Goal: Information Seeking & Learning: Learn about a topic

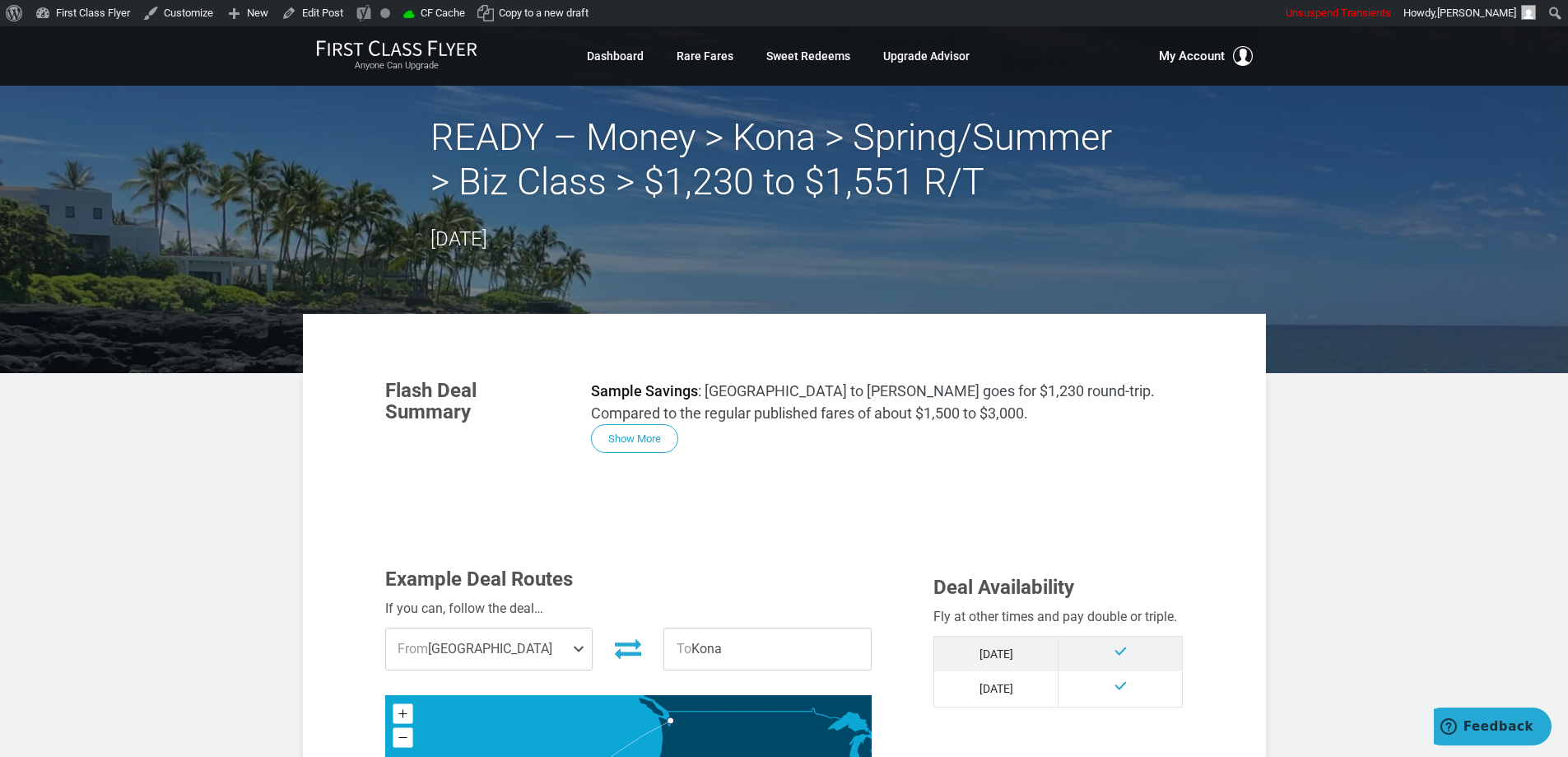
click at [511, 145] on h2 "READY – Money > Kona > Spring/Summer > Biz Class > $1,230 to $1,551 R/T" at bounding box center [784, 160] width 708 height 89
click at [632, 154] on h2 "READY – Money > Kona > Spring/Summer > Biz Class > $1,230 to $1,551 R/T" at bounding box center [784, 160] width 708 height 89
click at [762, 170] on h2 "READY – Money > Kona > Spring/Summer > Biz Class > $1,230 to $1,551 R/T" at bounding box center [784, 160] width 708 height 89
click at [885, 167] on h2 "READY – Money > Kona > Spring/Summer > Biz Class > $1,230 to $1,551 R/T" at bounding box center [784, 160] width 708 height 89
click at [932, 184] on h2 "READY – Money > Kona > Spring/Summer > Biz Class > $1,230 to $1,551 R/T" at bounding box center [784, 160] width 708 height 89
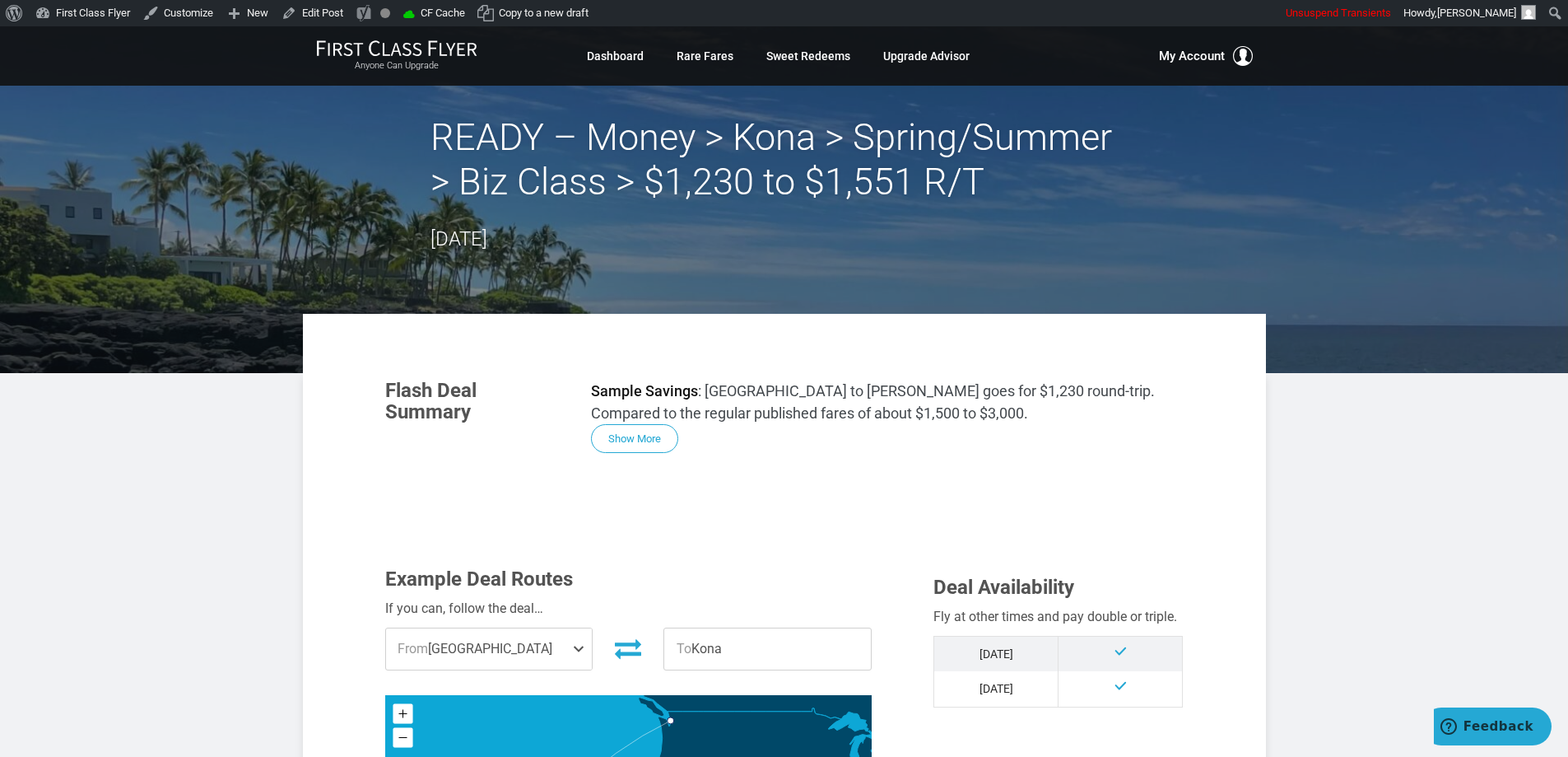
click at [769, 224] on div "READY – Money > Kona > Spring/Summer > Biz Class > $1,230 to $1,551 R/T [DATE]" at bounding box center [784, 184] width 708 height 139
click at [634, 443] on button "Show More" at bounding box center [634, 439] width 87 height 29
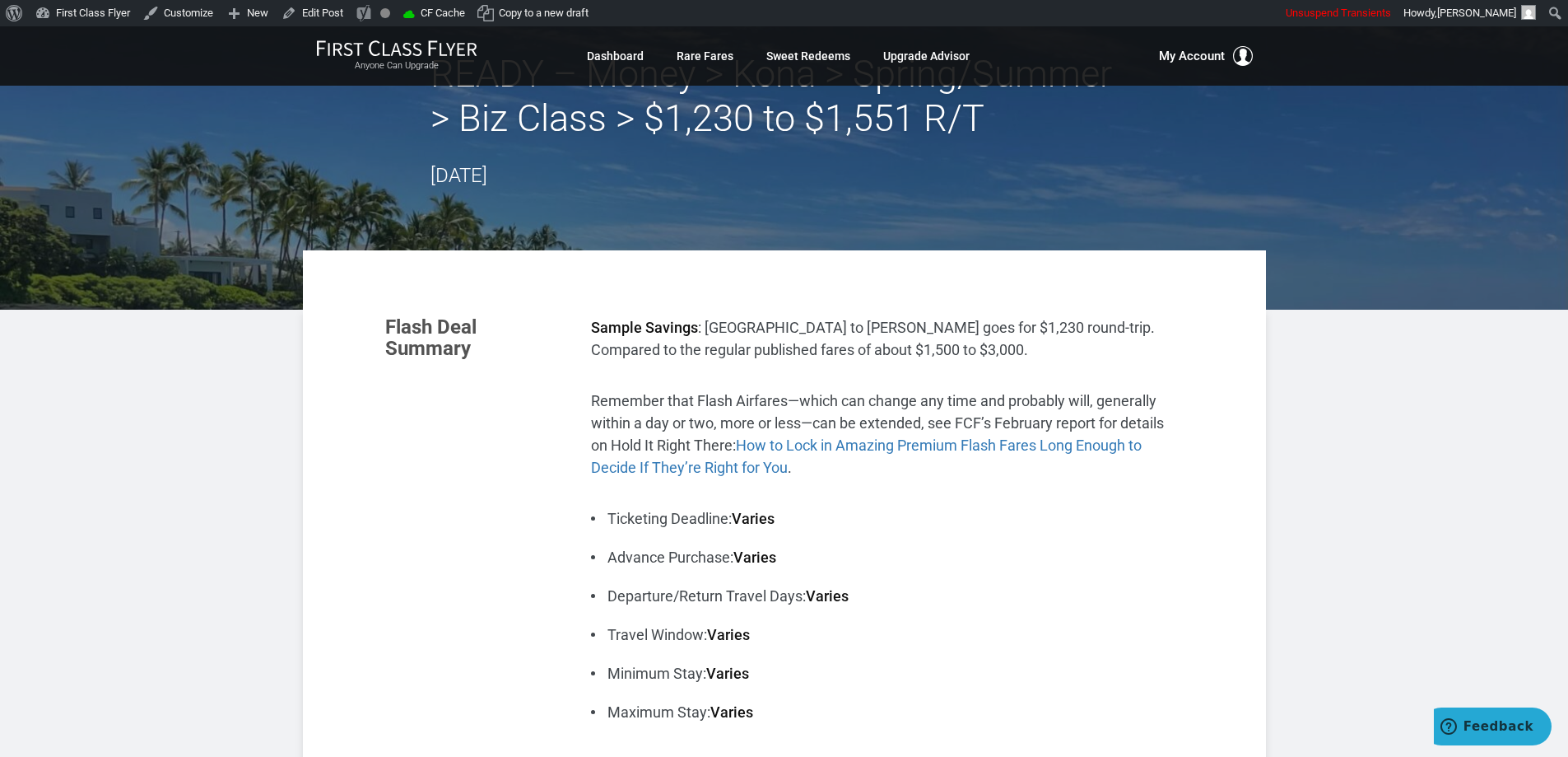
scroll to position [165, 0]
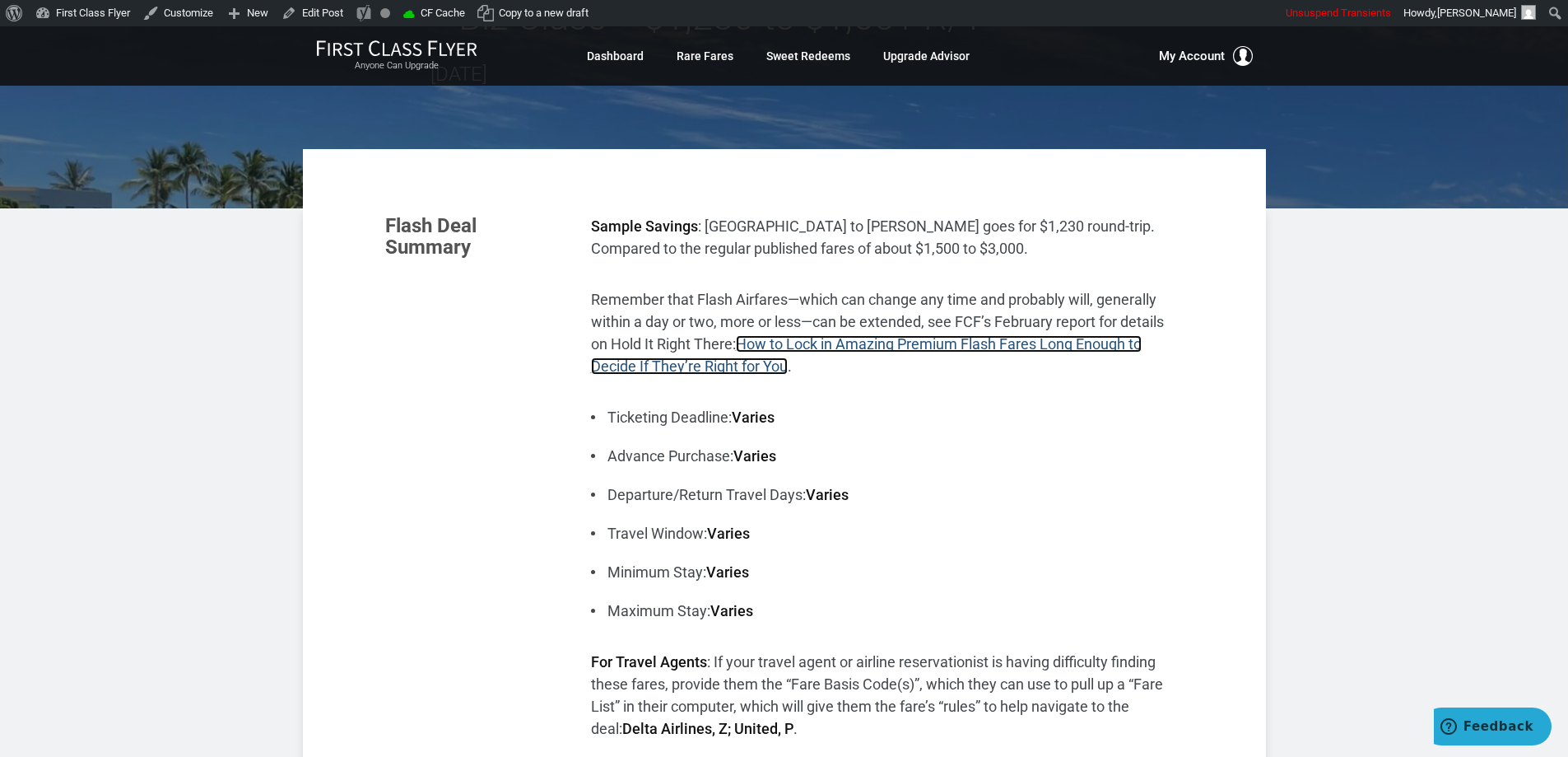
click at [1103, 343] on link "How to Lock in Amazing Premium Flash Fares Long Enough to Decide If They’re Rig…" at bounding box center [866, 355] width 551 height 40
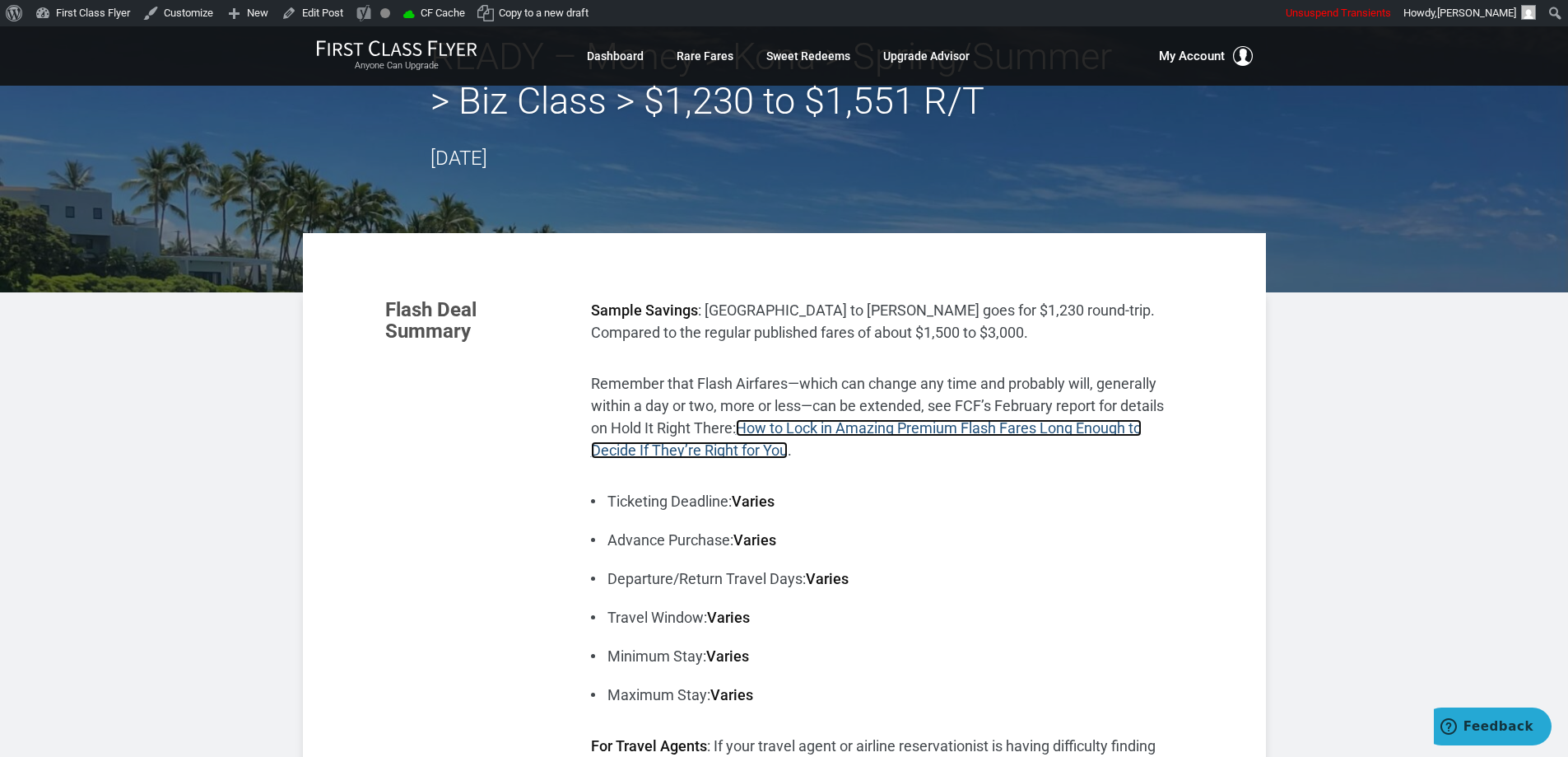
scroll to position [0, 0]
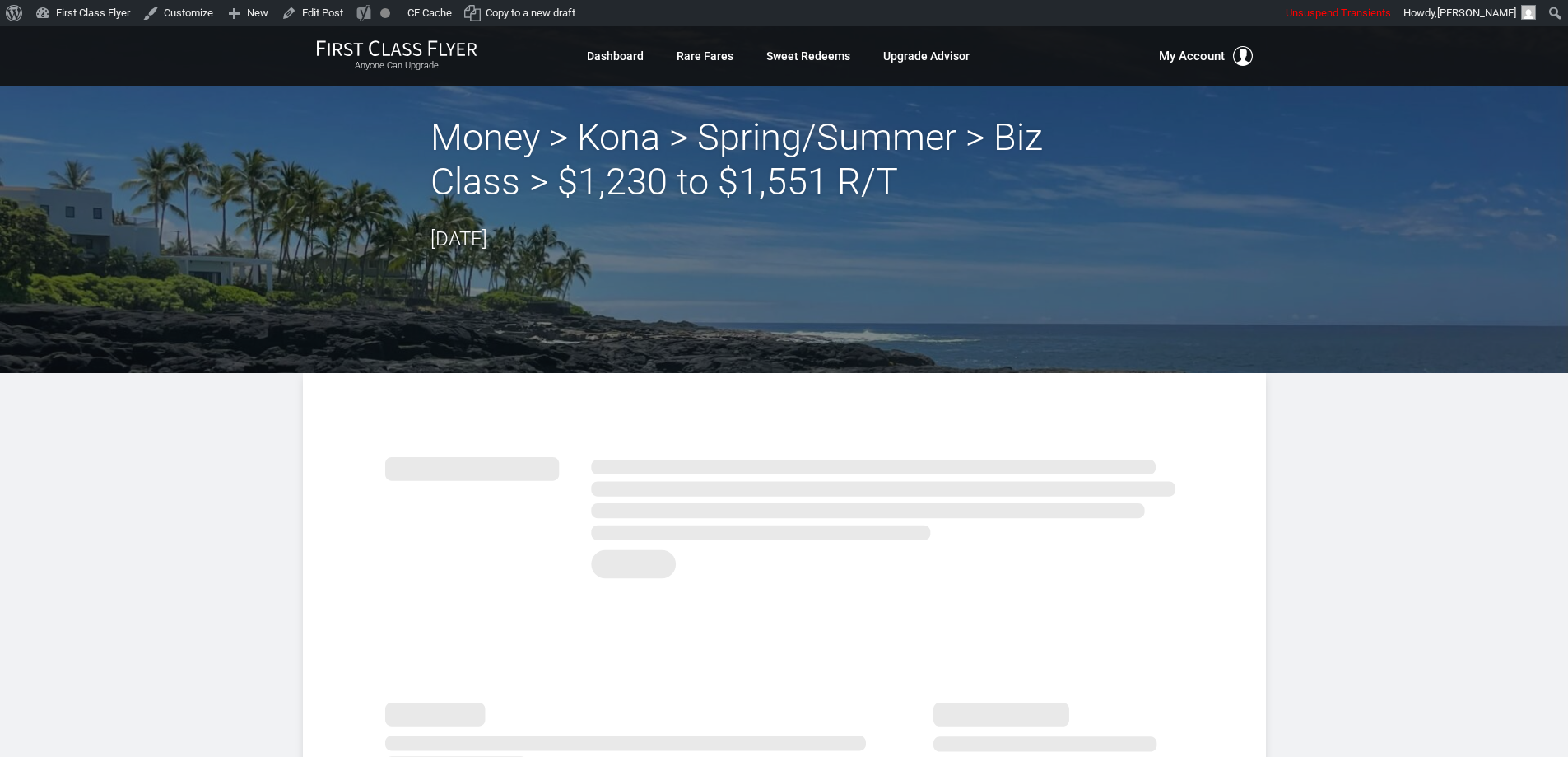
click at [525, 162] on h2 "Money > Kona > Spring/Summer > Biz Class > $1,230 to $1,551 R/T" at bounding box center [784, 160] width 708 height 89
click at [642, 159] on h2 "Money > Kona > Spring/Summer > Biz Class > $1,230 to $1,551 R/T" at bounding box center [784, 160] width 708 height 89
drag, startPoint x: 799, startPoint y: 173, endPoint x: 933, endPoint y: 194, distance: 135.6
click at [801, 173] on h2 "Money > Kona > Spring/Summer > Biz Class > $1,230 to $1,551 R/T" at bounding box center [784, 160] width 708 height 89
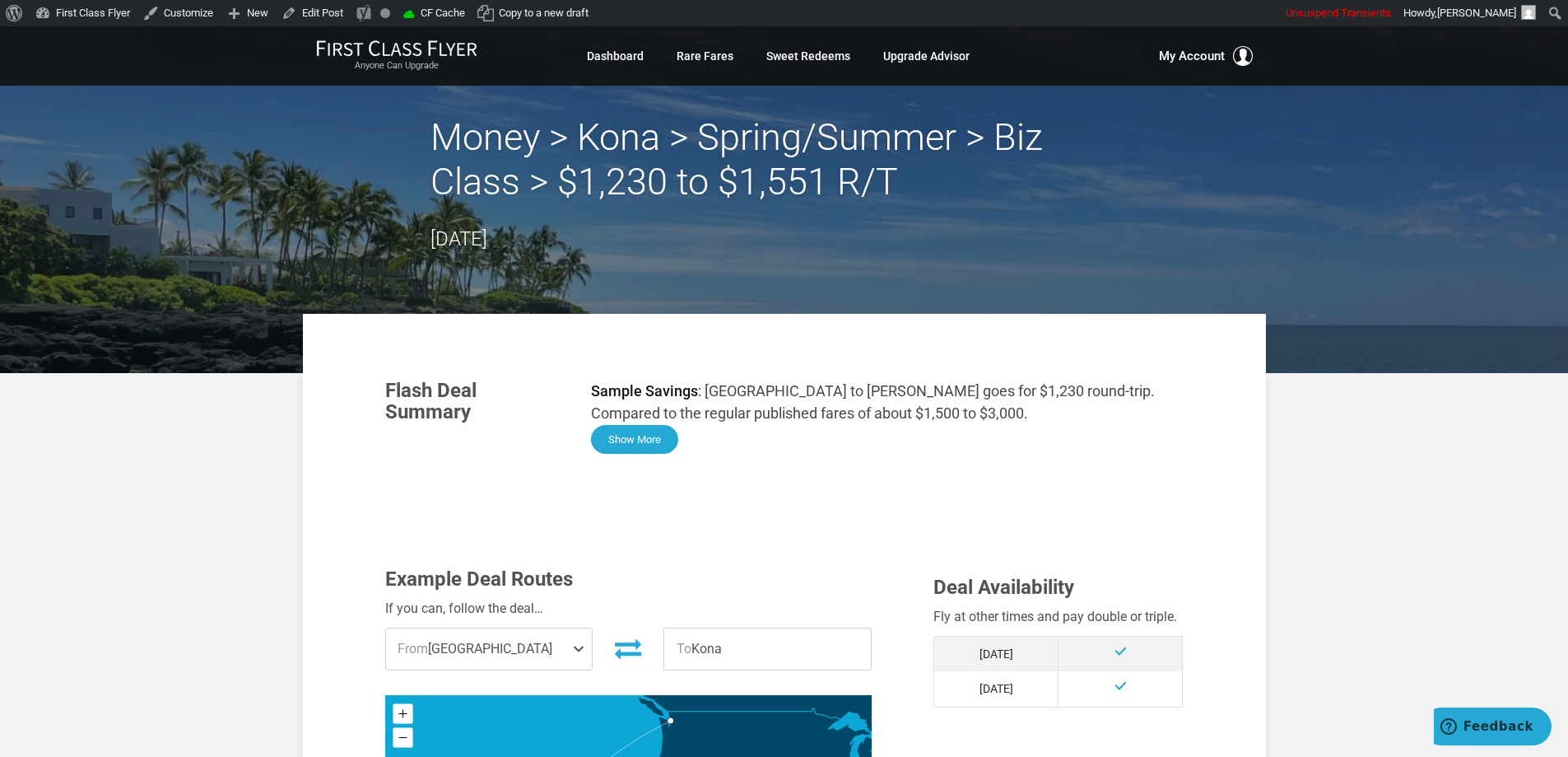
click at [654, 436] on button "Show More" at bounding box center [634, 439] width 87 height 29
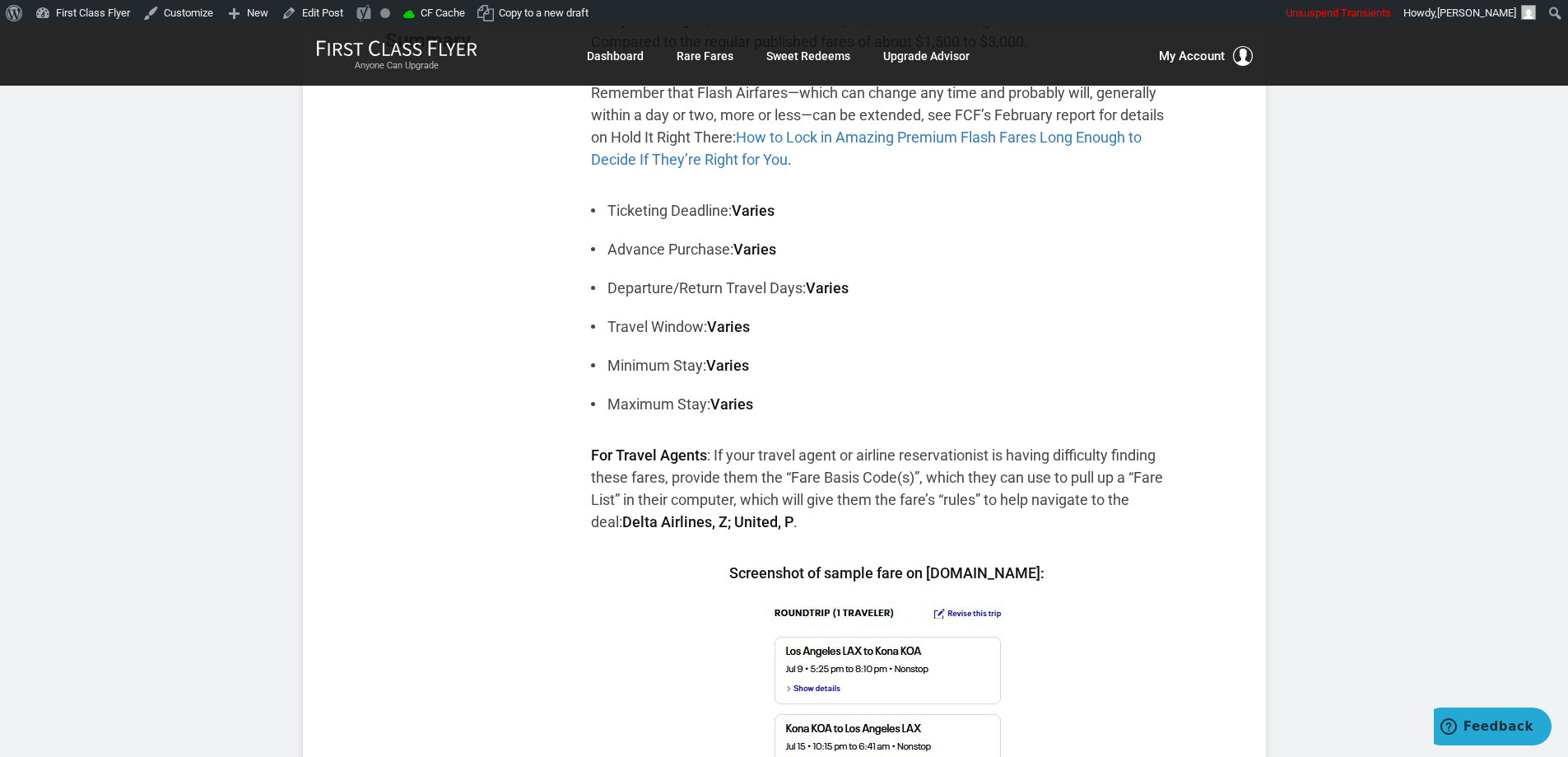
scroll to position [412, 0]
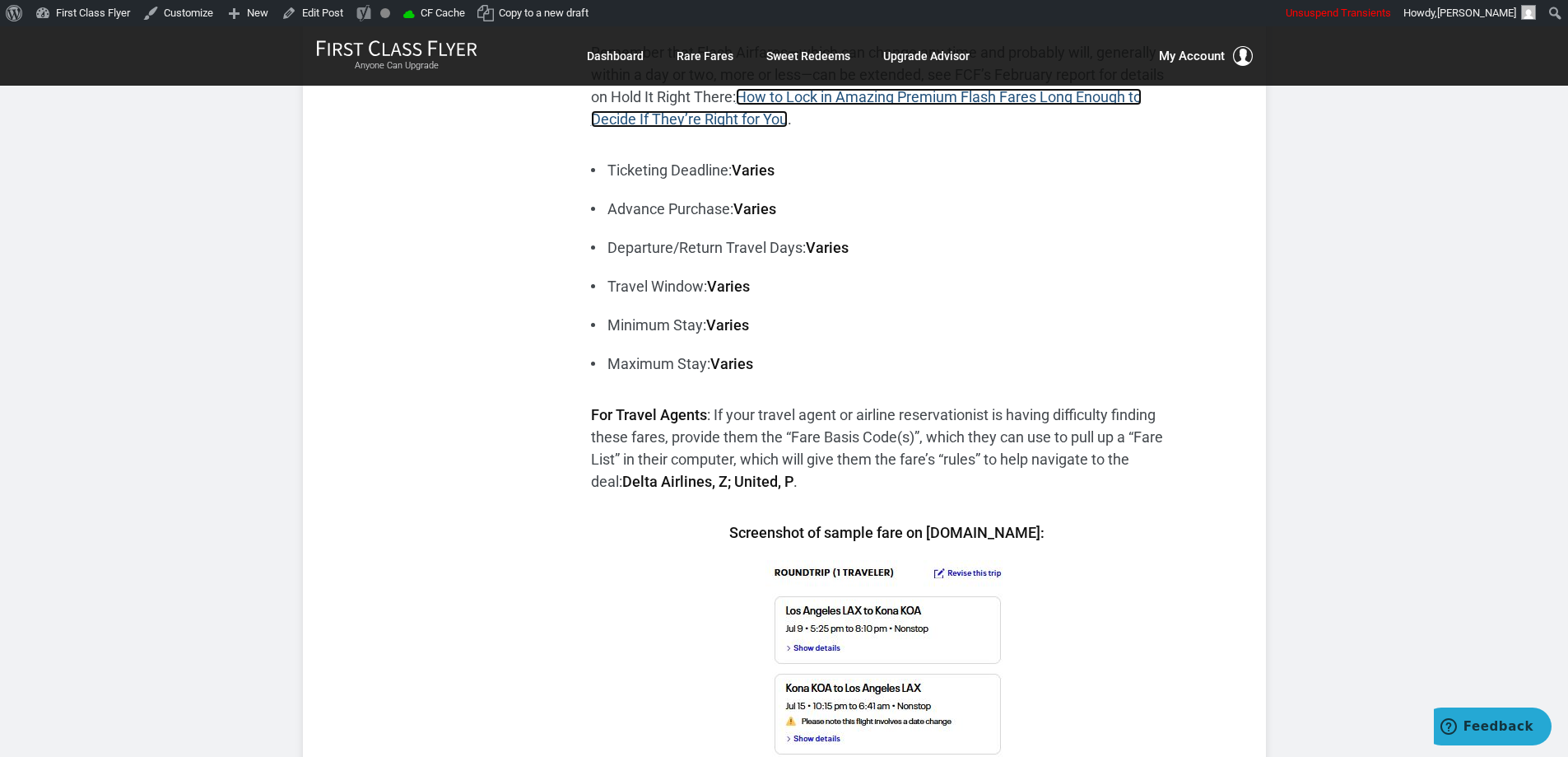
click at [957, 96] on link "How to Lock in Amazing Premium Flash Fares Long Enough to Decide If They’re Rig…" at bounding box center [866, 108] width 551 height 40
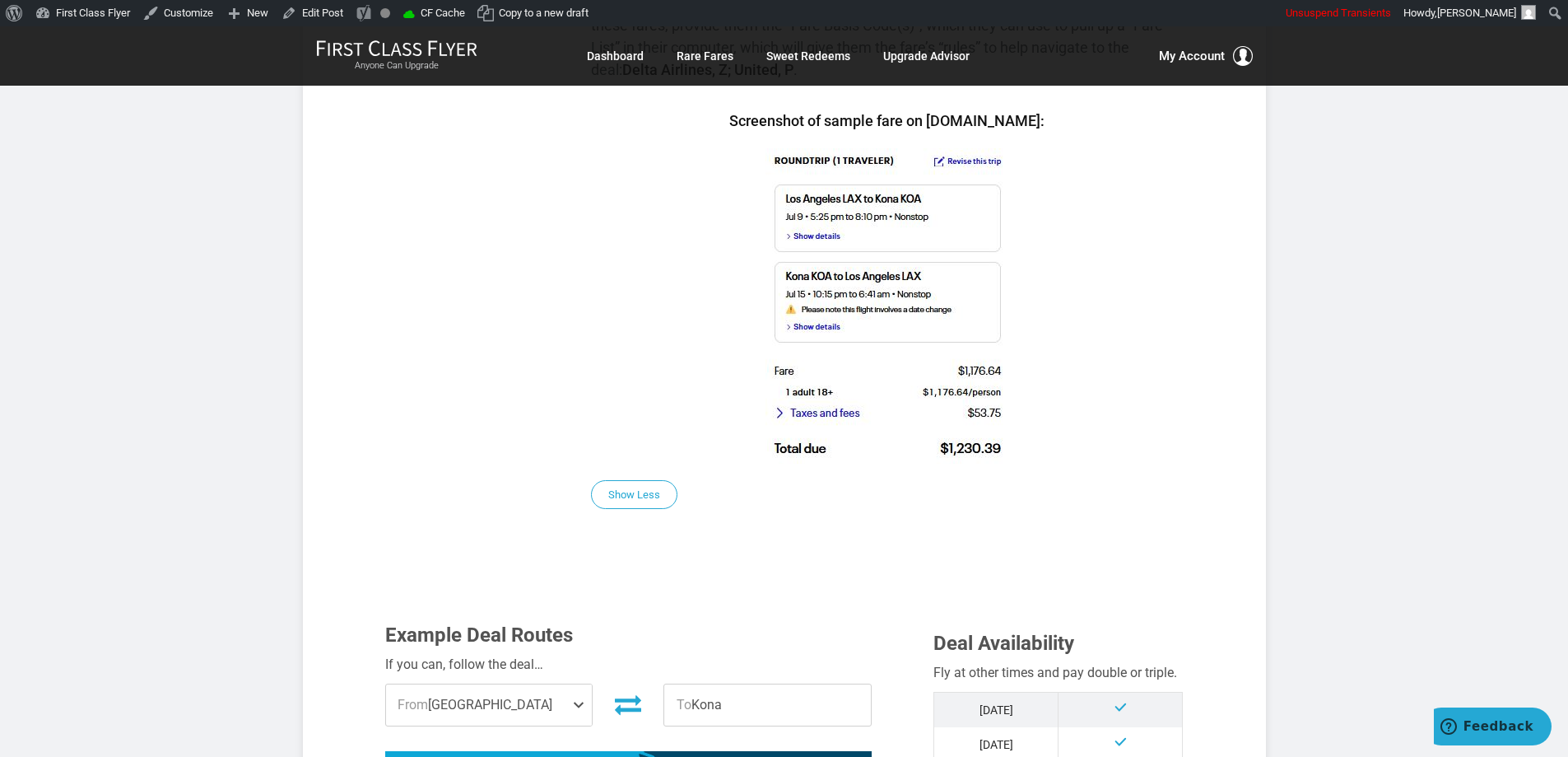
click at [1216, 470] on section "Flash Deal Summary Sample Savings : Los Angeles to Kona goes for $1,230 round-t…" at bounding box center [784, 604] width 963 height 2228
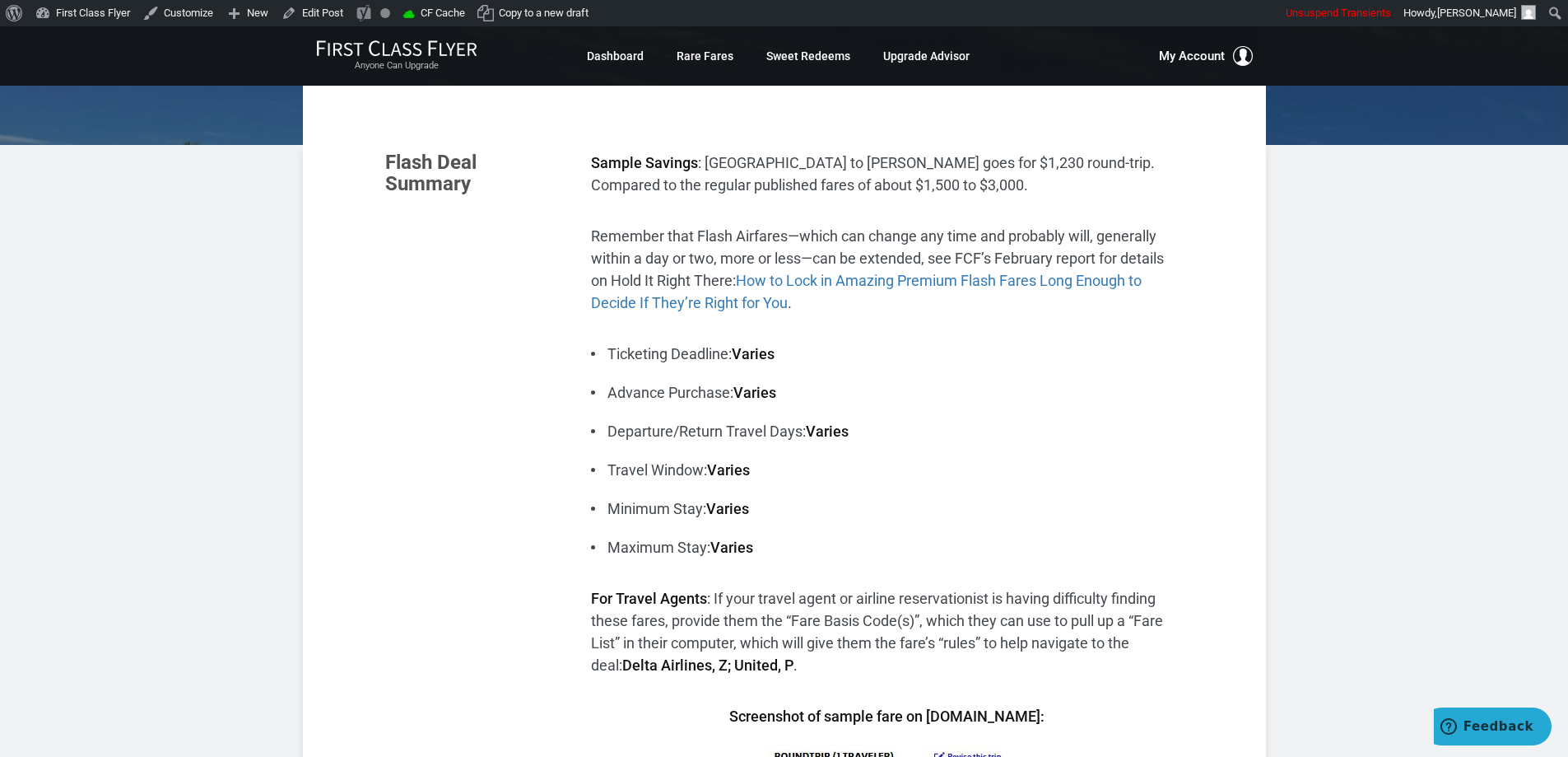
scroll to position [0, 0]
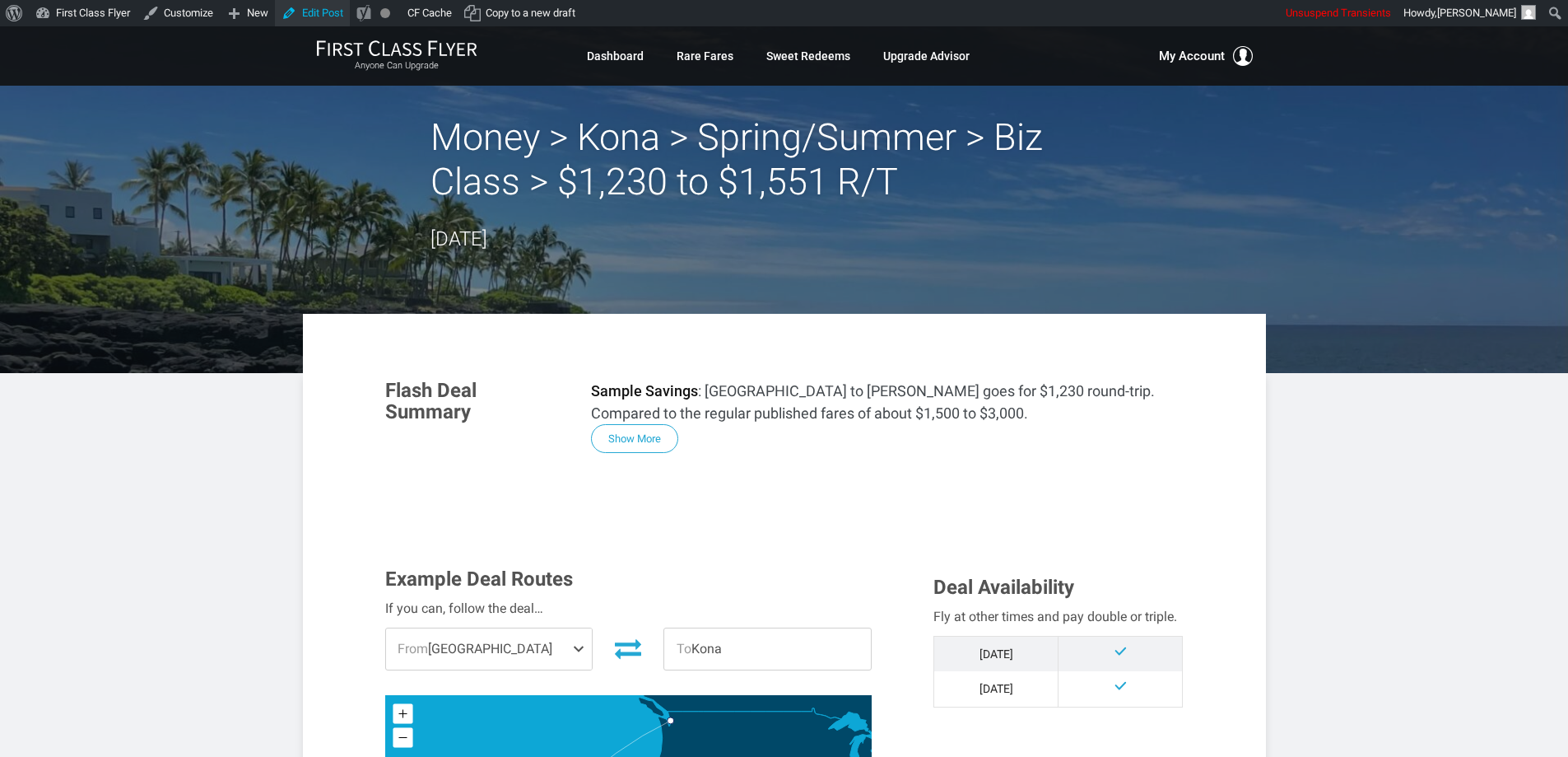
click at [326, 12] on link "Edit Post" at bounding box center [311, 13] width 75 height 26
